Goal: Task Accomplishment & Management: Use online tool/utility

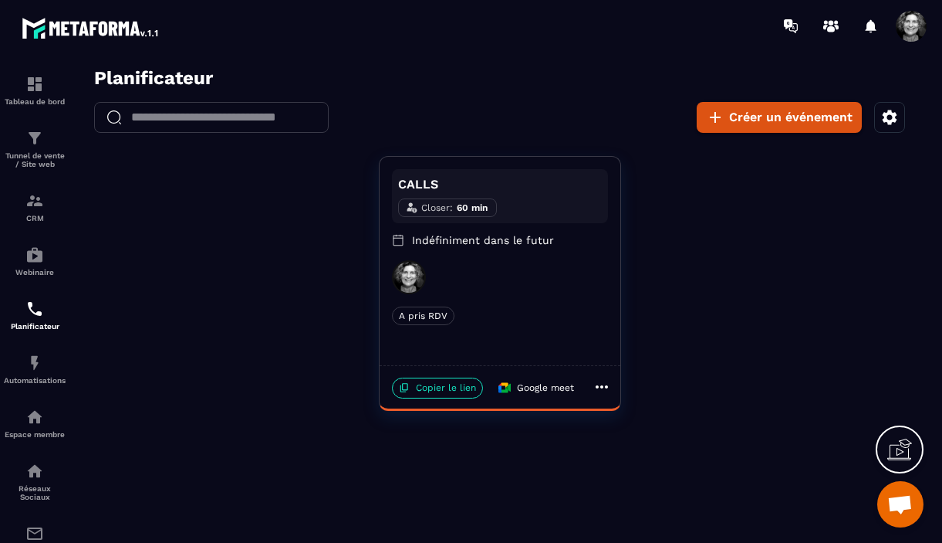
scroll to position [16420, 0]
click at [33, 140] on img at bounding box center [34, 138] width 19 height 19
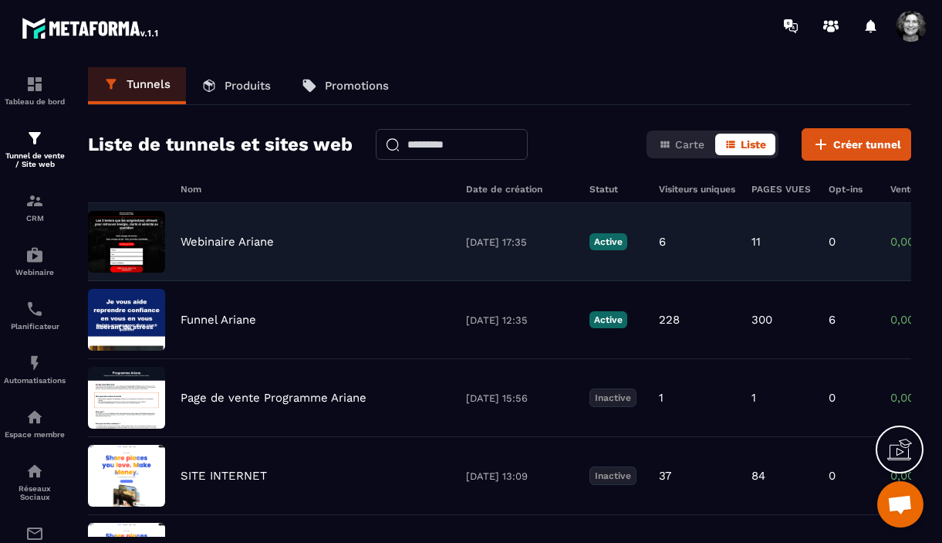
click at [255, 243] on p "Webinaire Ariane" at bounding box center [227, 242] width 93 height 14
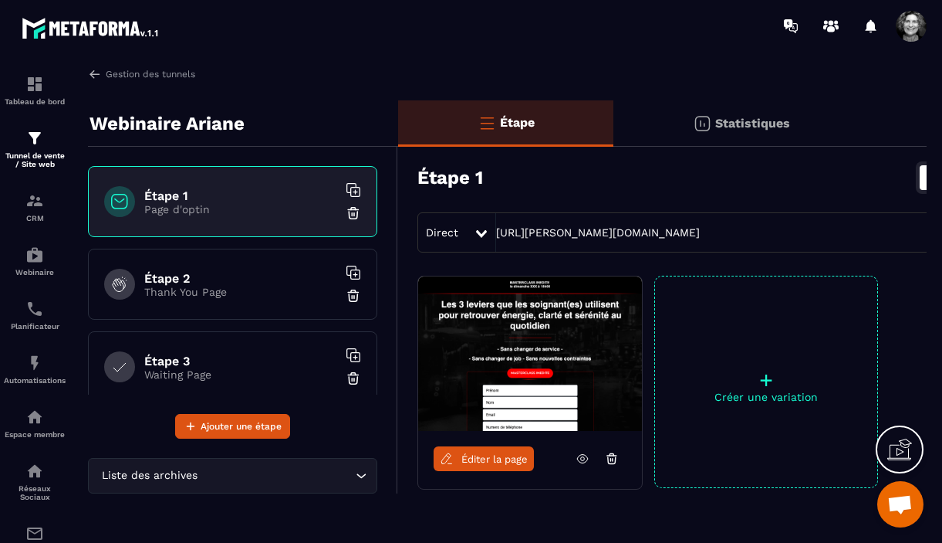
click at [270, 195] on h6 "Étape 1" at bounding box center [240, 195] width 193 height 15
click at [499, 459] on span "Éditer la page" at bounding box center [495, 459] width 66 height 12
